Goal: Task Accomplishment & Management: Complete application form

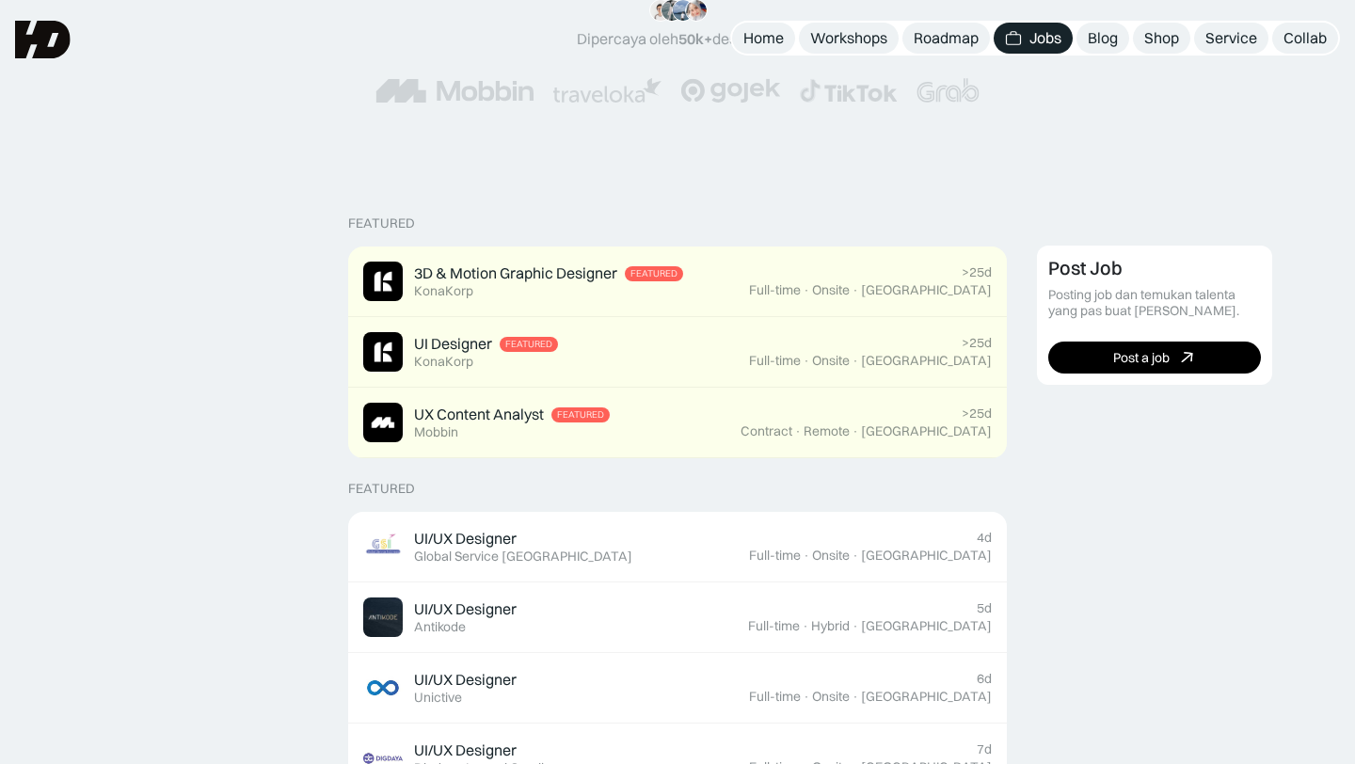
scroll to position [294, 0]
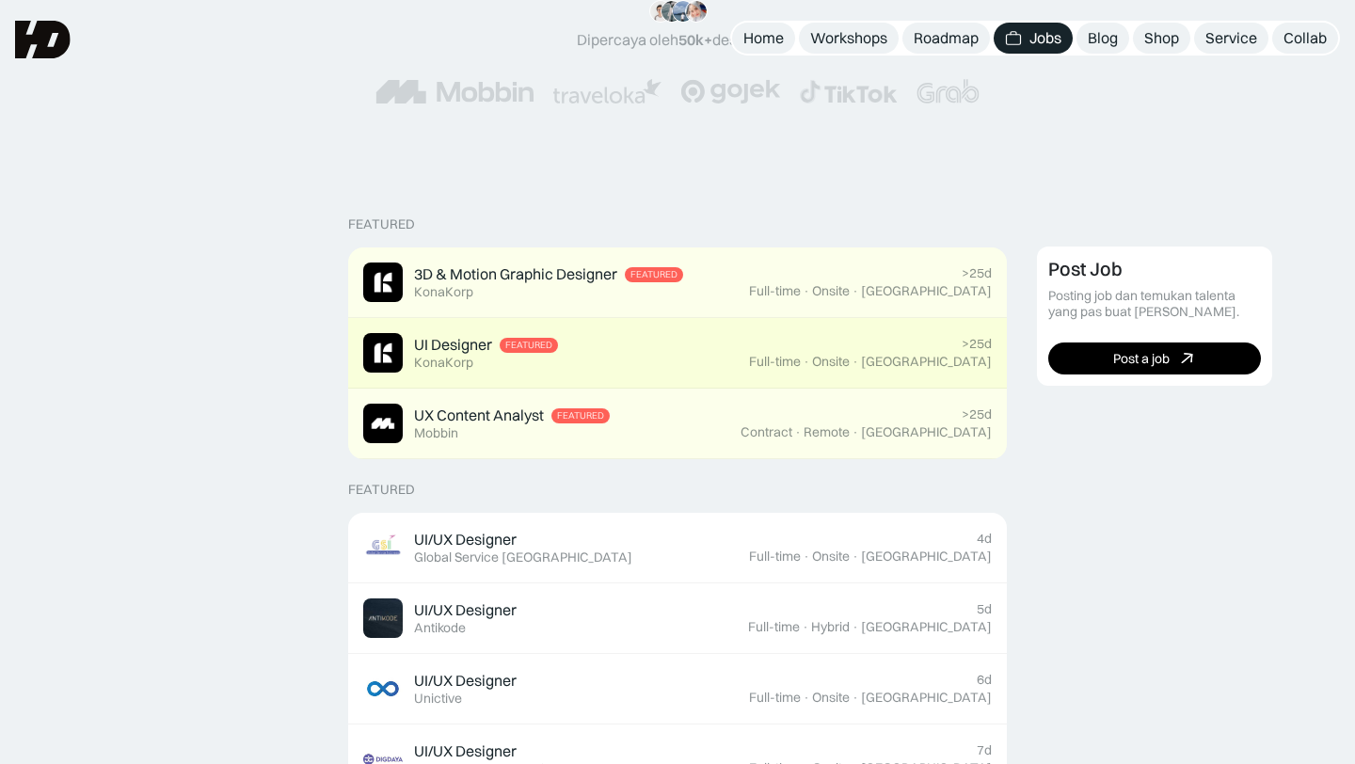
click at [652, 354] on div "UI Designer Featured KonaKorp" at bounding box center [556, 353] width 386 height 40
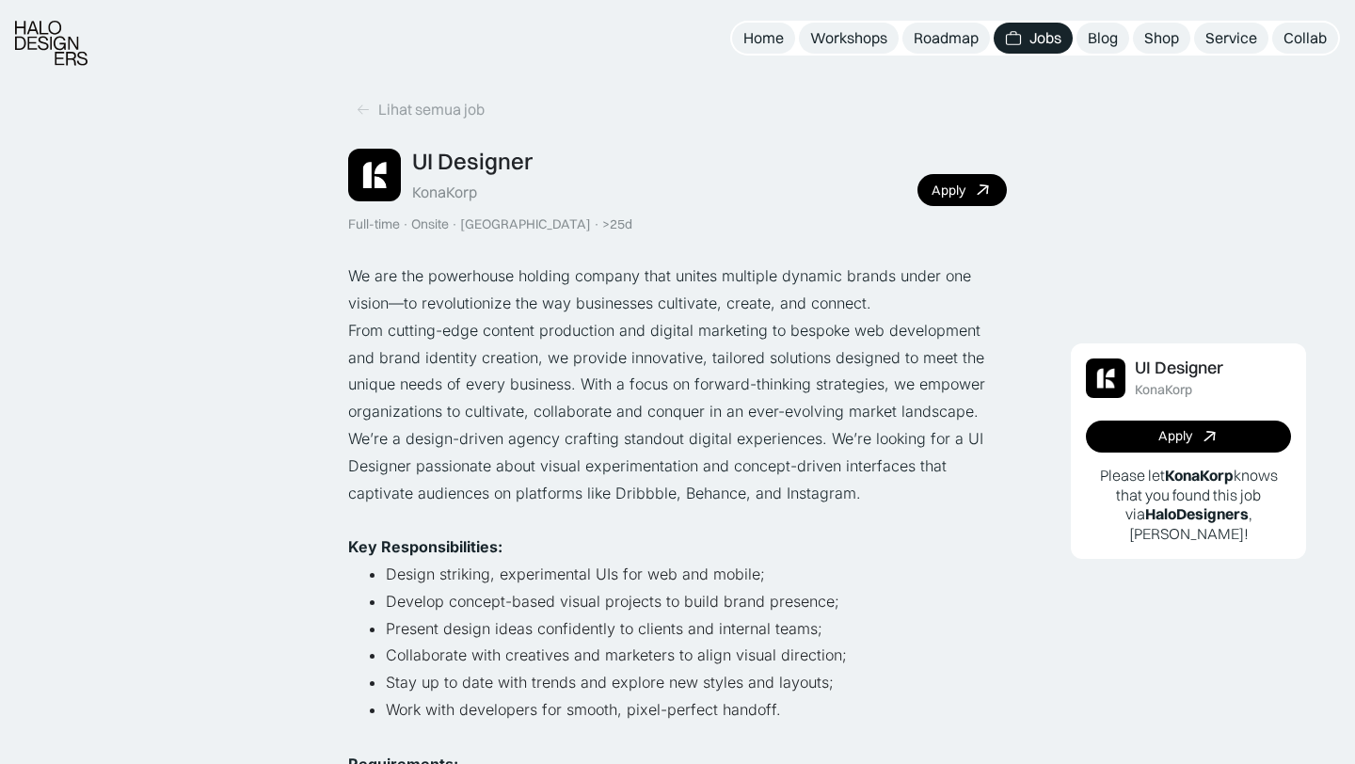
scroll to position [22, 0]
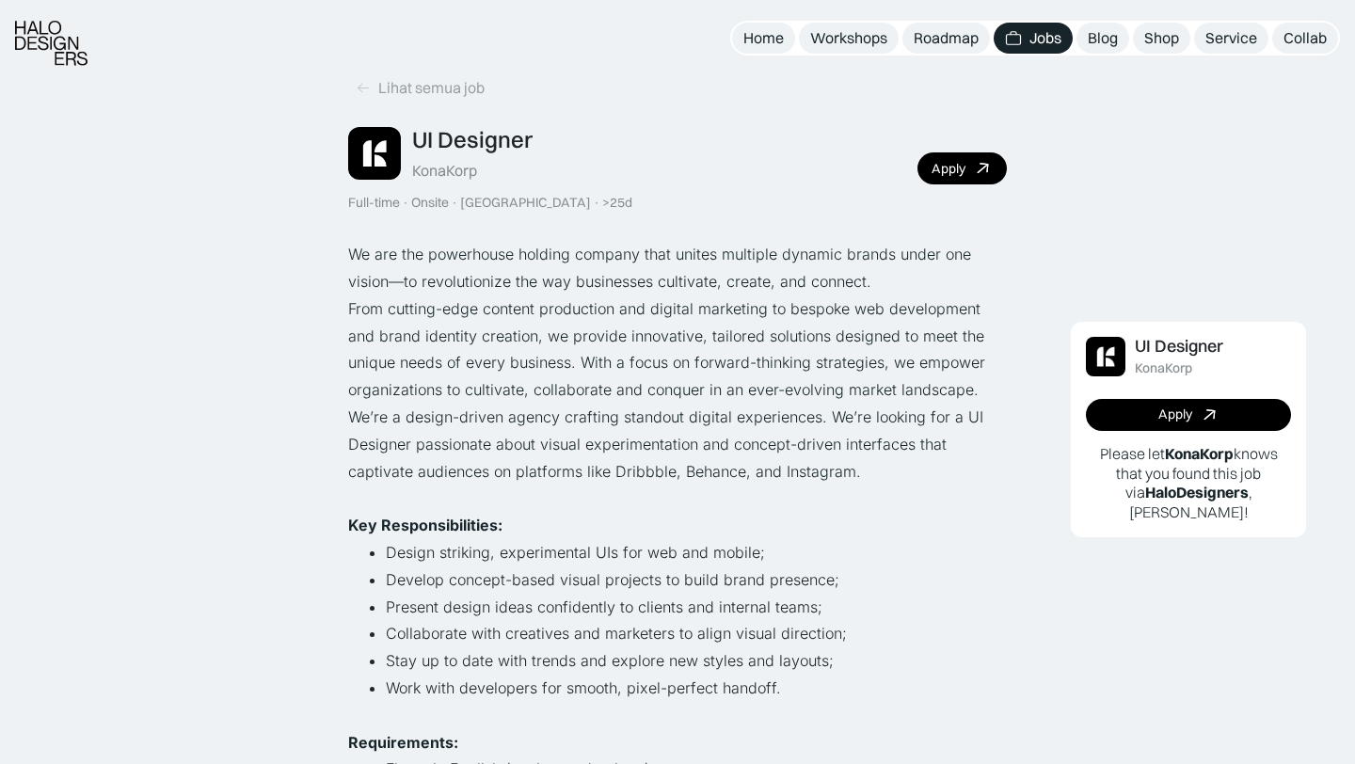
click at [1019, 52] on link "Jobs" at bounding box center [1032, 38] width 79 height 31
click at [1019, 33] on img at bounding box center [1013, 38] width 17 height 18
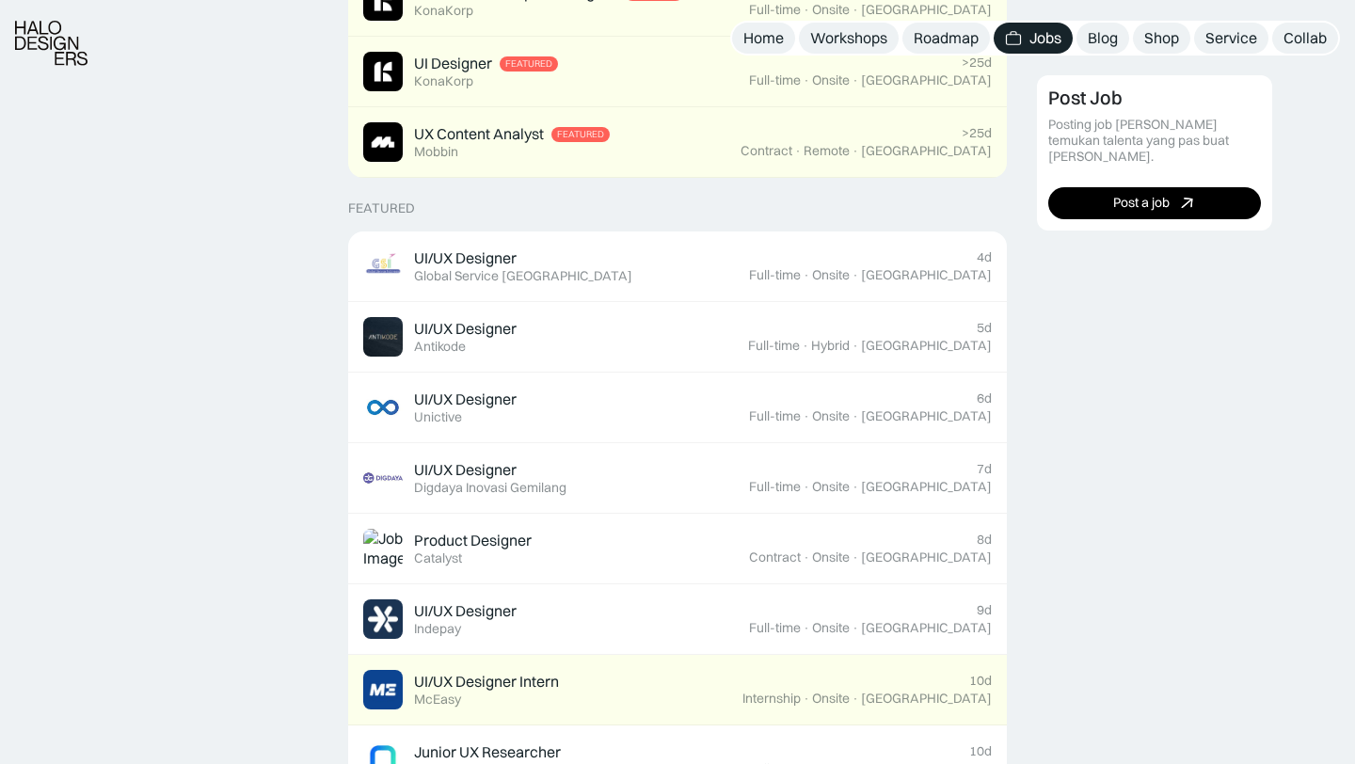
scroll to position [584, 0]
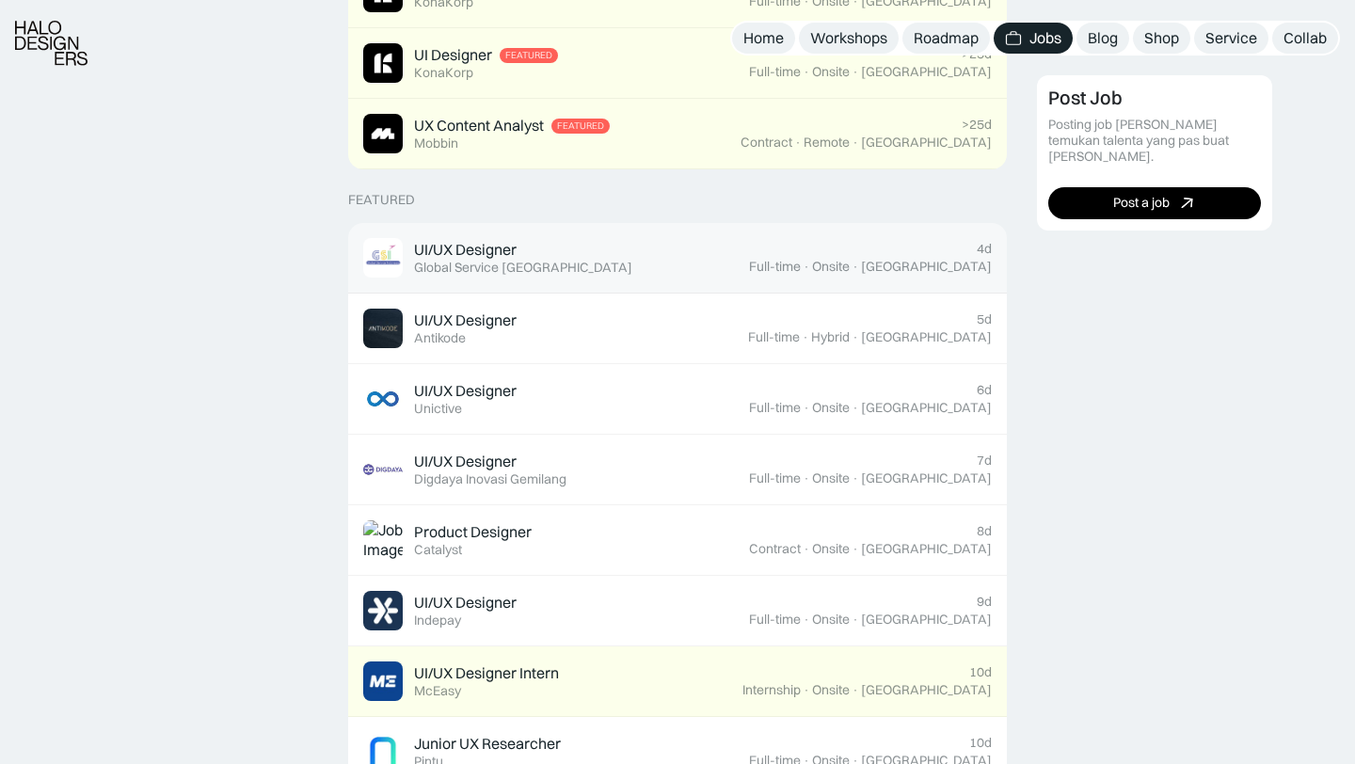
click at [850, 266] on div "Onsite" at bounding box center [831, 267] width 38 height 16
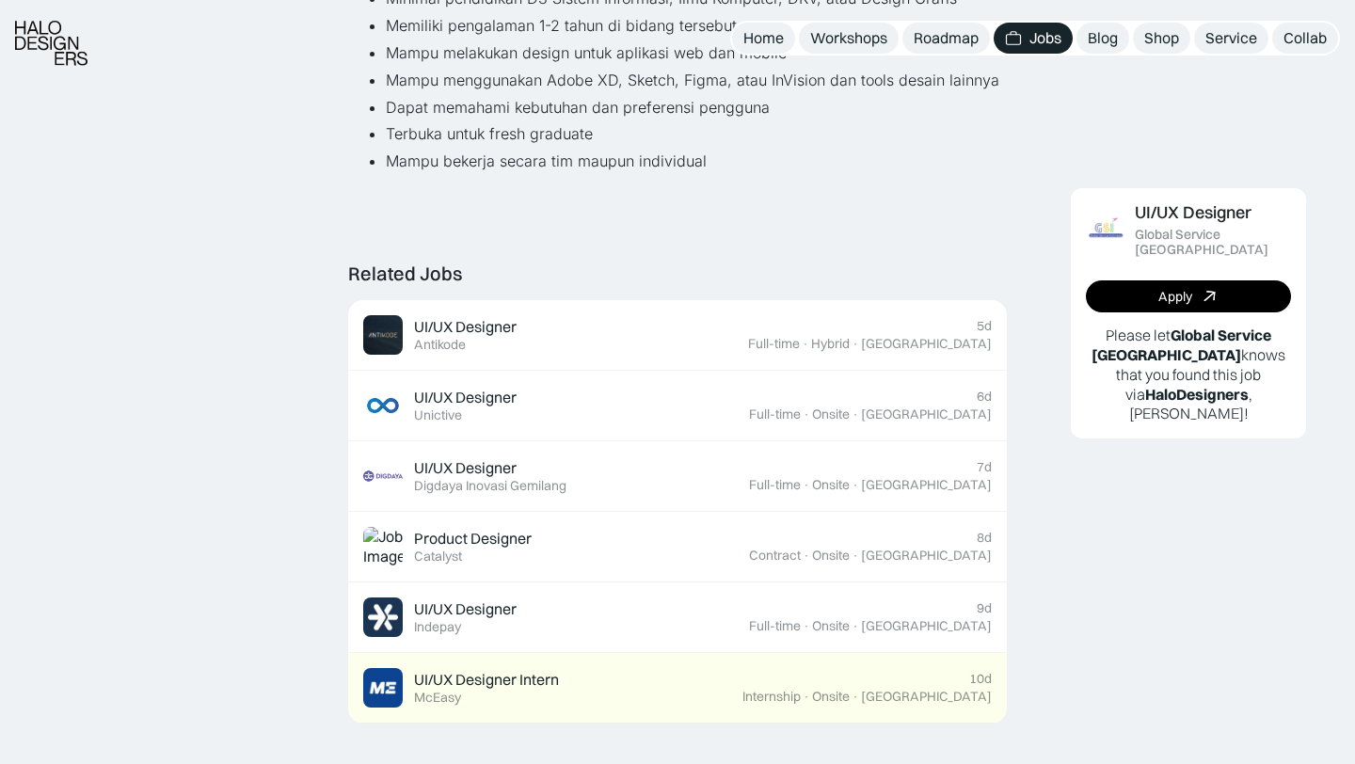
scroll to position [562, 0]
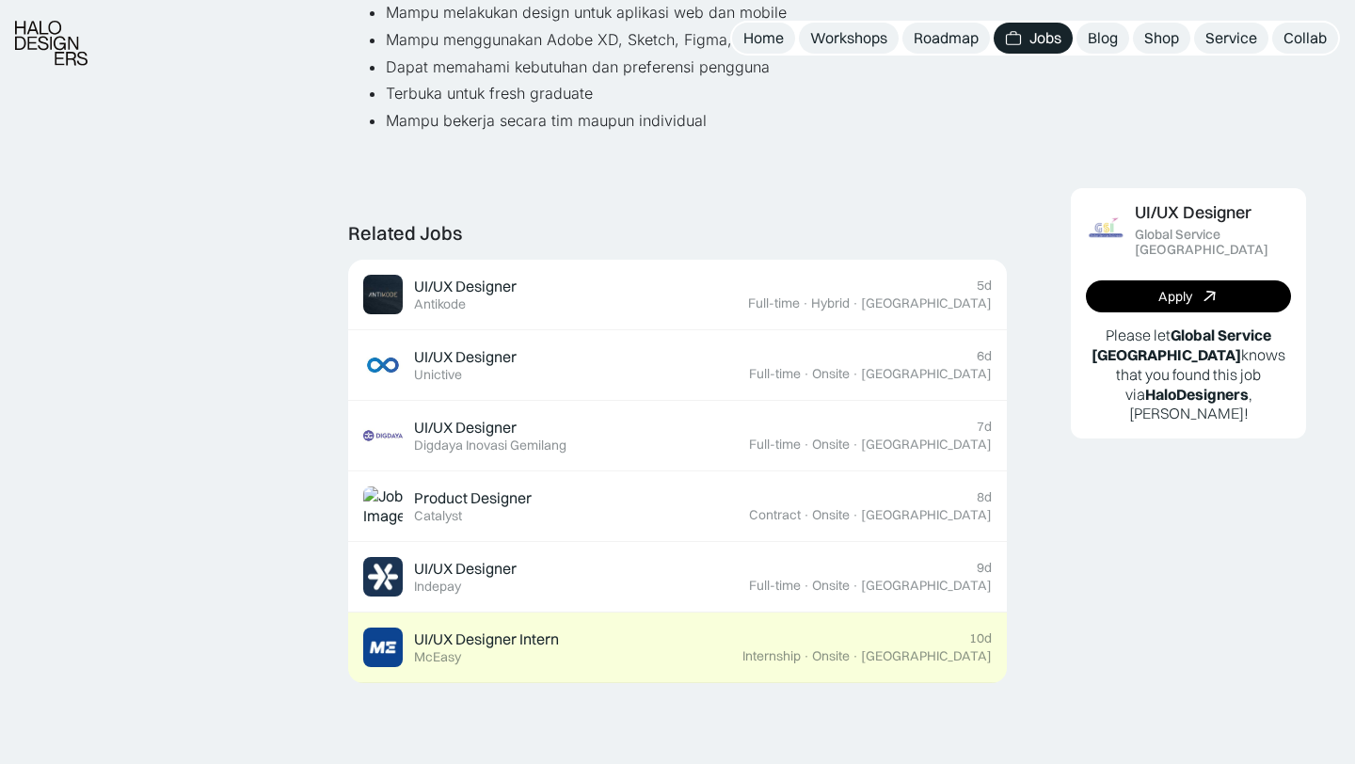
click at [742, 650] on div "UI/UX Designer Intern Featured McEasy" at bounding box center [552, 647] width 379 height 40
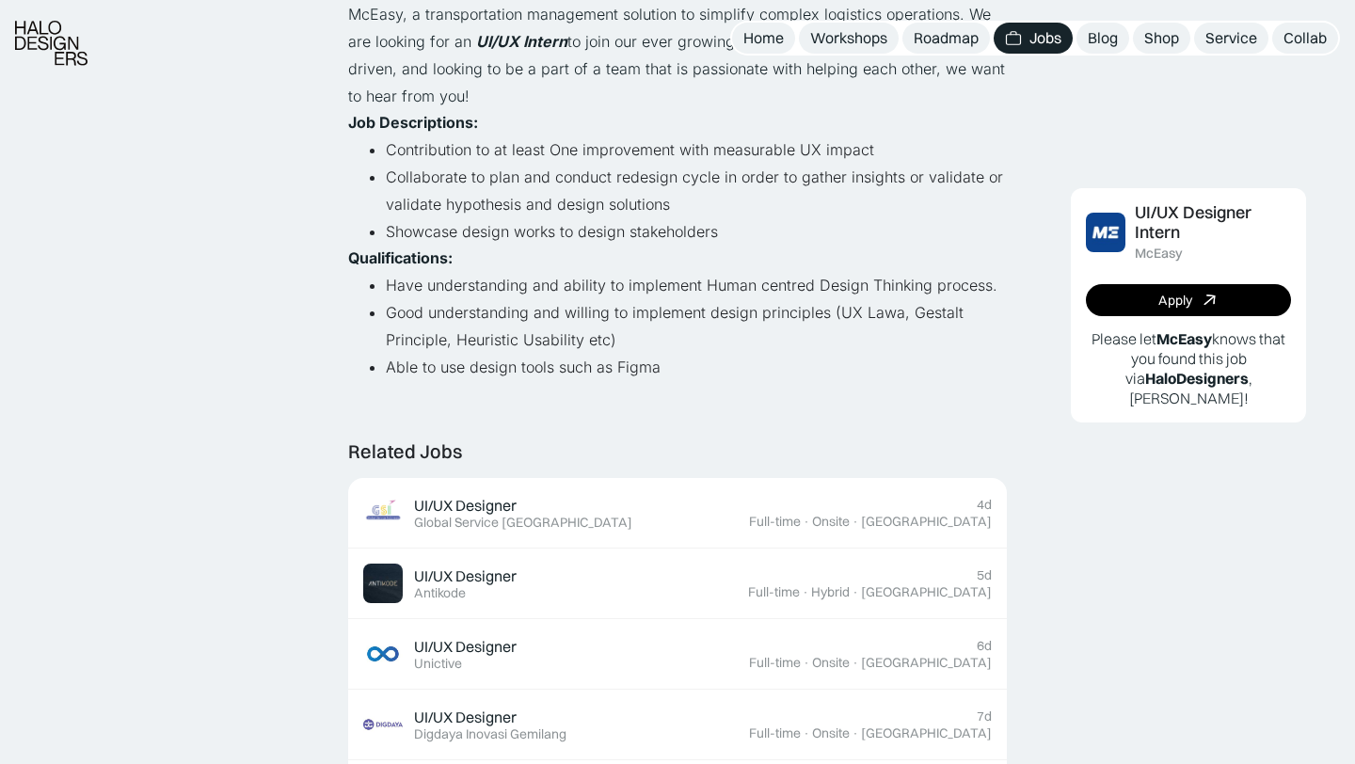
scroll to position [271, 0]
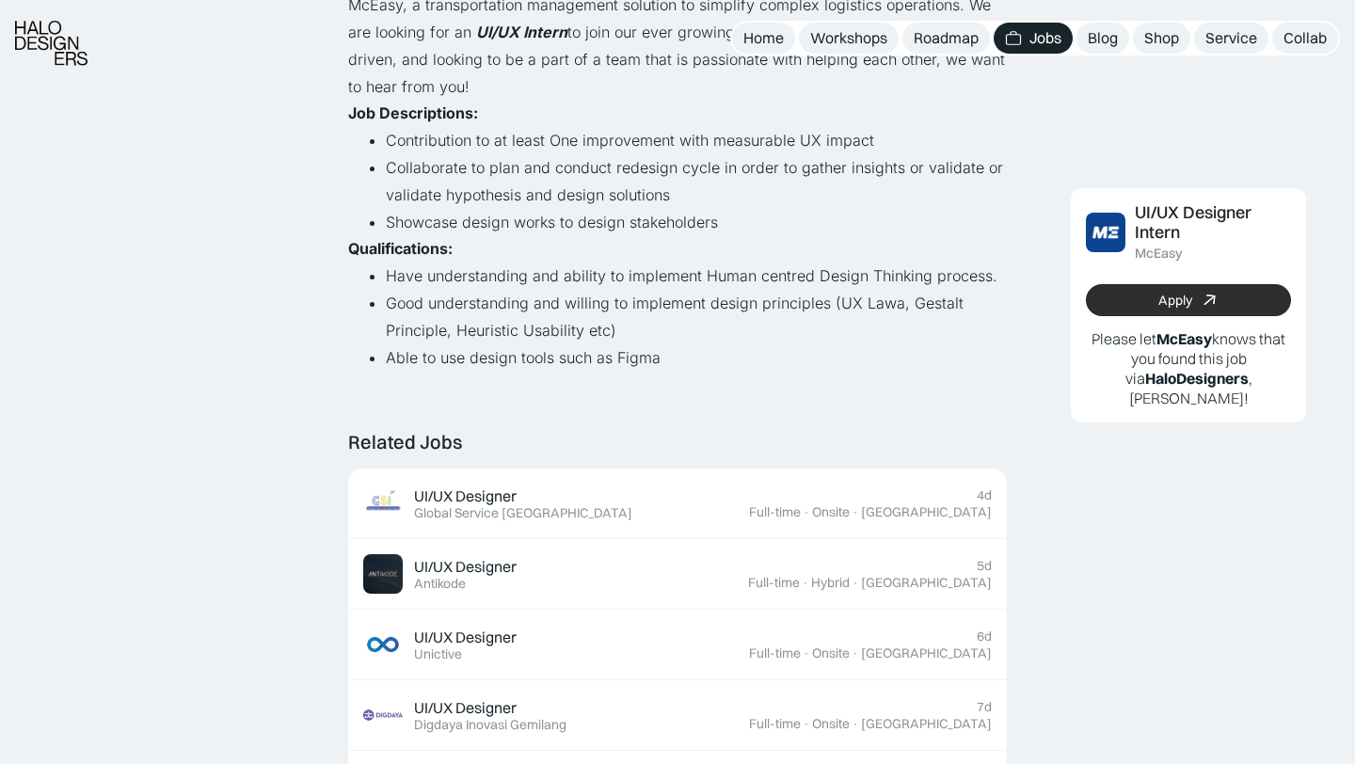
click at [1167, 288] on link "Apply" at bounding box center [1188, 300] width 205 height 32
click at [1124, 294] on link "Apply" at bounding box center [1188, 300] width 205 height 32
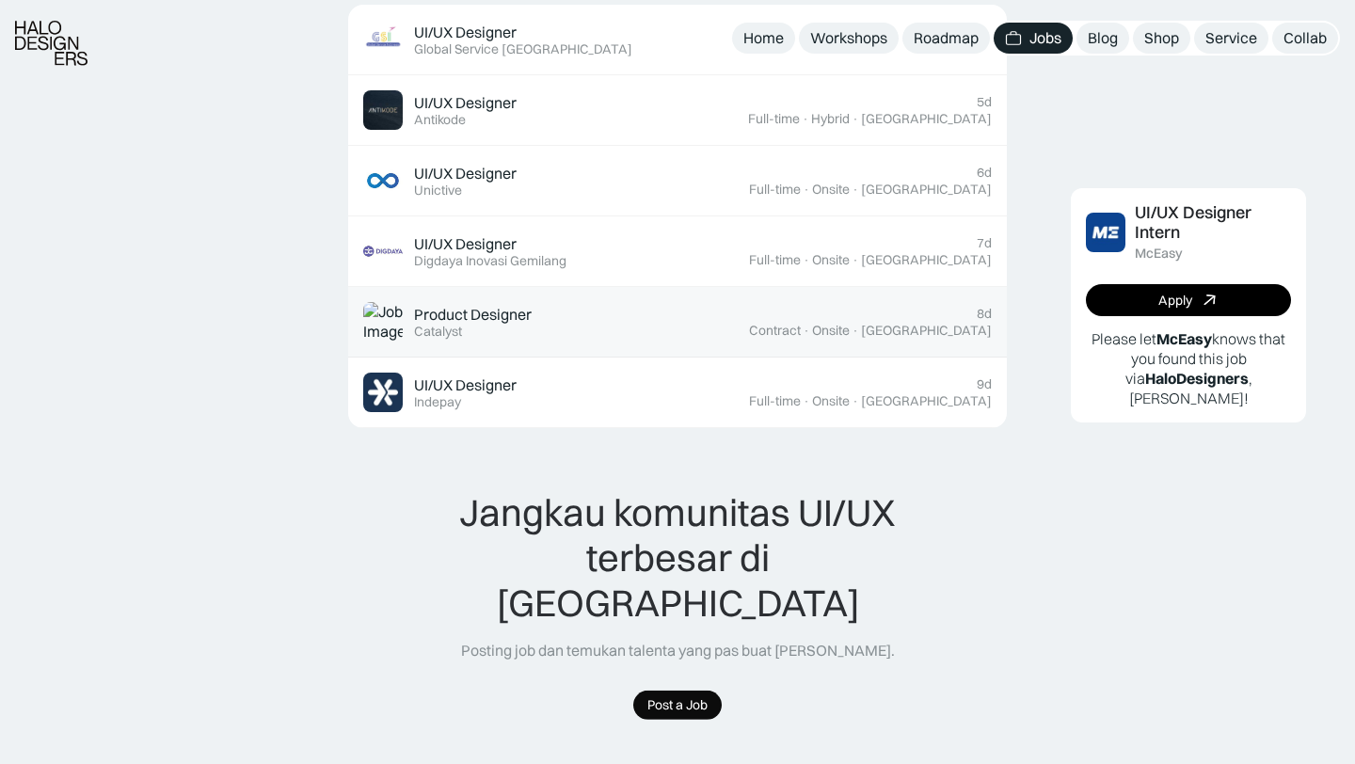
scroll to position [739, 0]
